Goal: Task Accomplishment & Management: Manage account settings

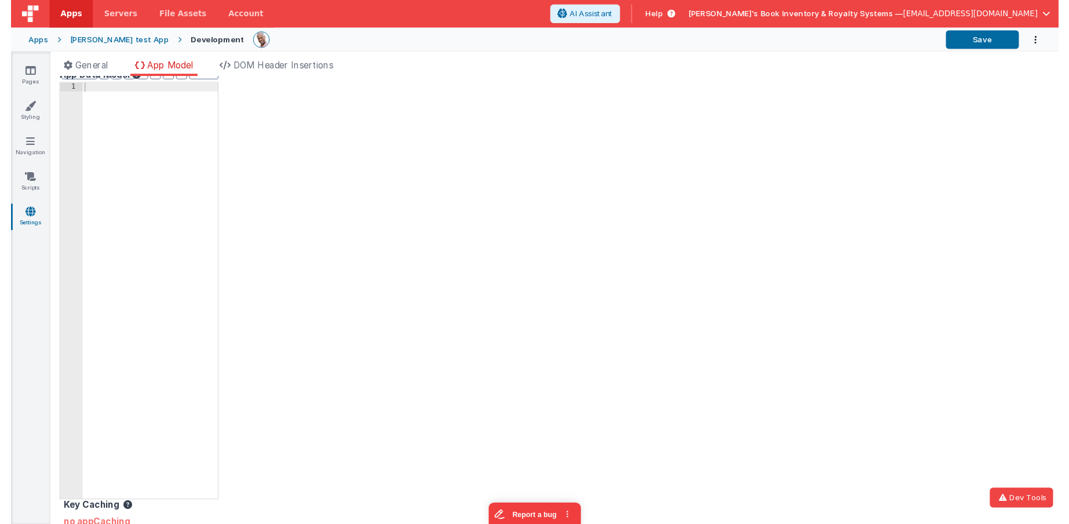
scroll to position [20, 0]
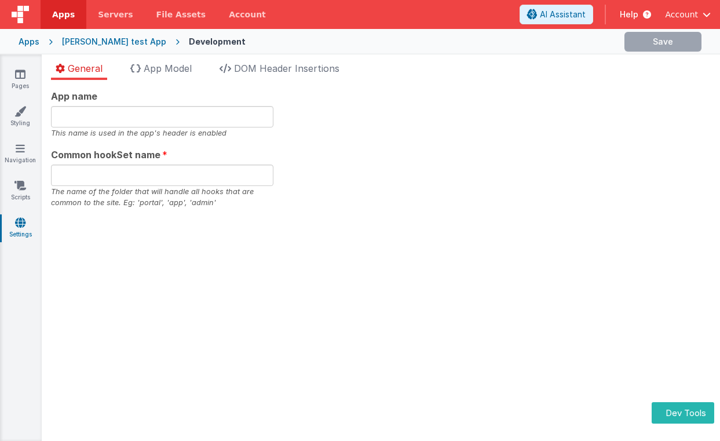
type input "[PERSON_NAME], Get your own app413"
type input "app336"
